Goal: Find specific page/section: Find specific page/section

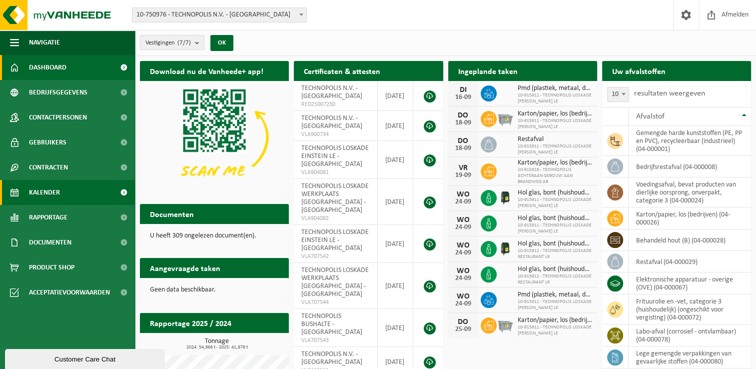
click at [57, 191] on span "Kalender" at bounding box center [44, 192] width 31 height 25
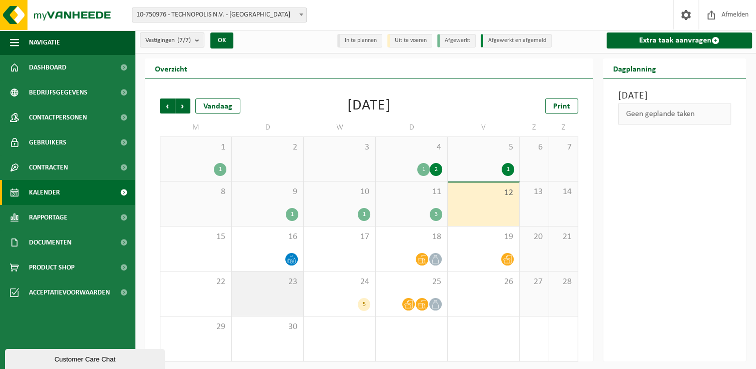
scroll to position [4, 0]
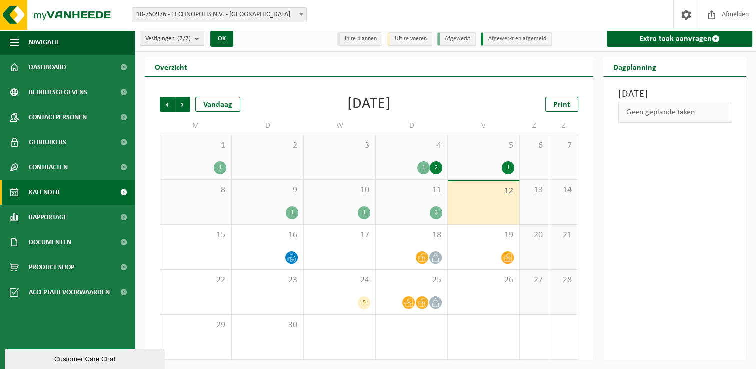
click at [110, 358] on div "Customer Care Chat" at bounding box center [84, 358] width 145 height 7
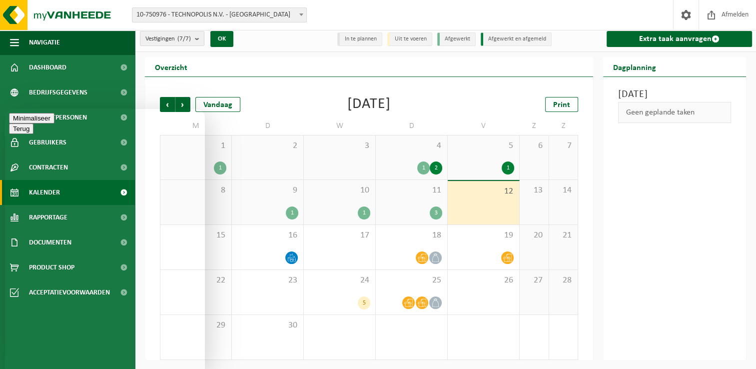
click at [54, 120] on button "Minimaliseer" at bounding box center [31, 118] width 45 height 10
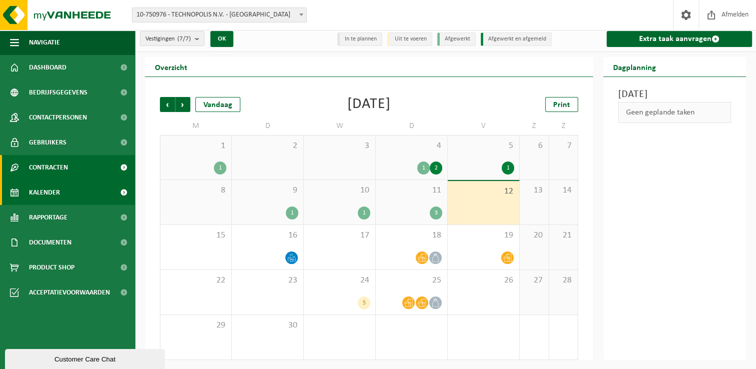
click at [53, 164] on span "Contracten" at bounding box center [48, 167] width 39 height 25
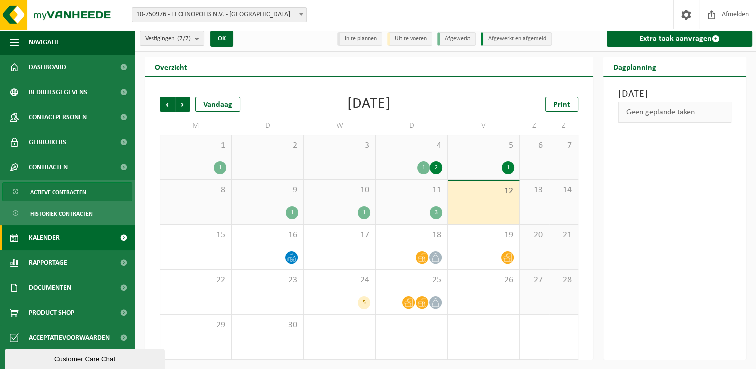
click at [69, 194] on span "Actieve contracten" at bounding box center [58, 192] width 56 height 19
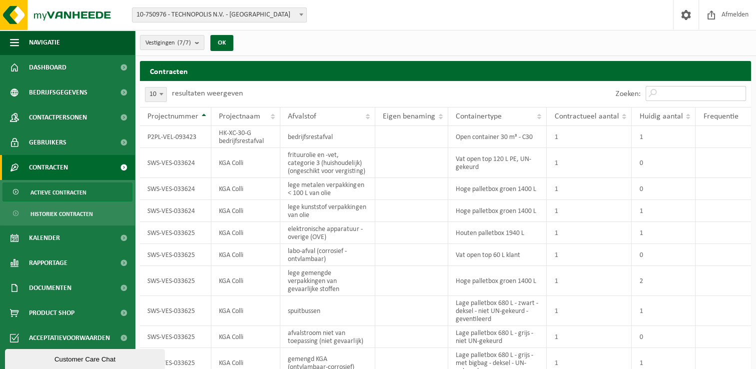
click at [665, 89] on input "Zoeken:" at bounding box center [696, 93] width 100 height 15
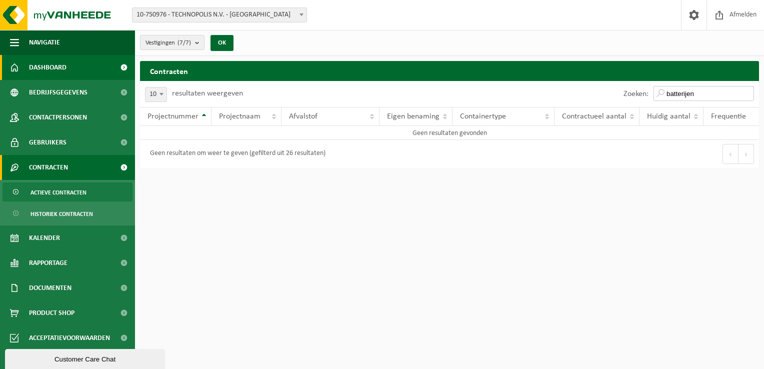
type input "batterijen"
click at [83, 70] on link "Dashboard" at bounding box center [67, 67] width 135 height 25
